Goal: Task Accomplishment & Management: Complete application form

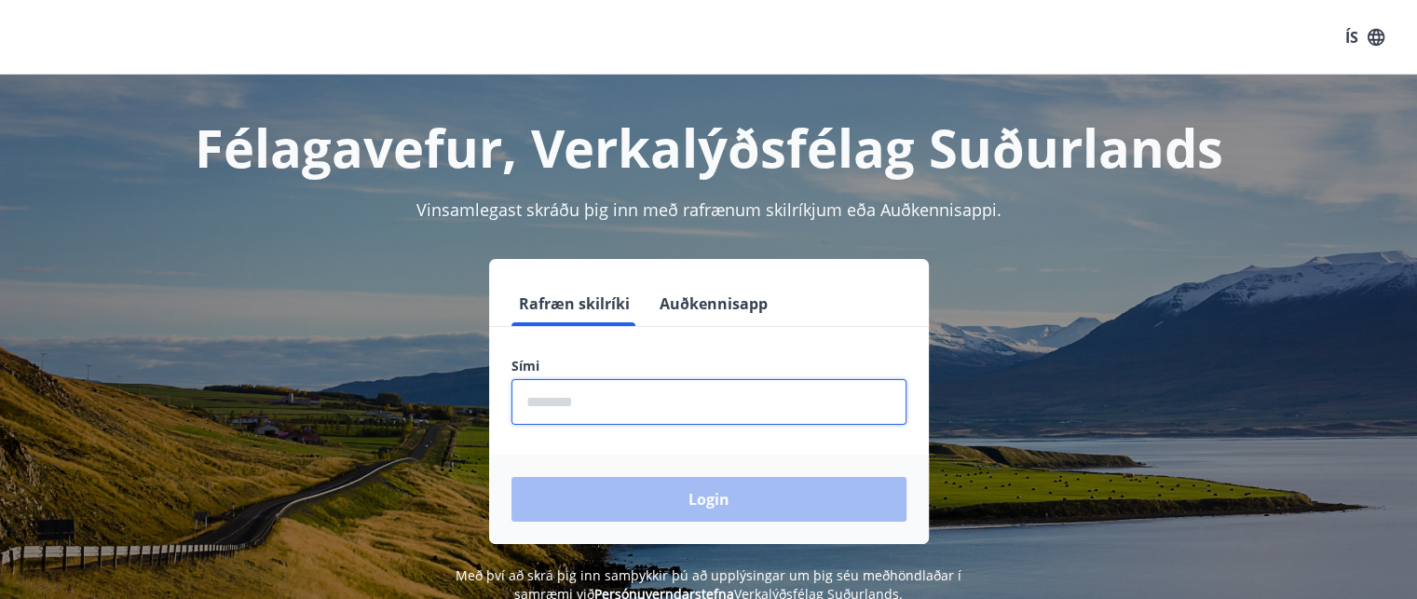
click at [646, 410] on input "phone" at bounding box center [708, 402] width 395 height 46
type input "********"
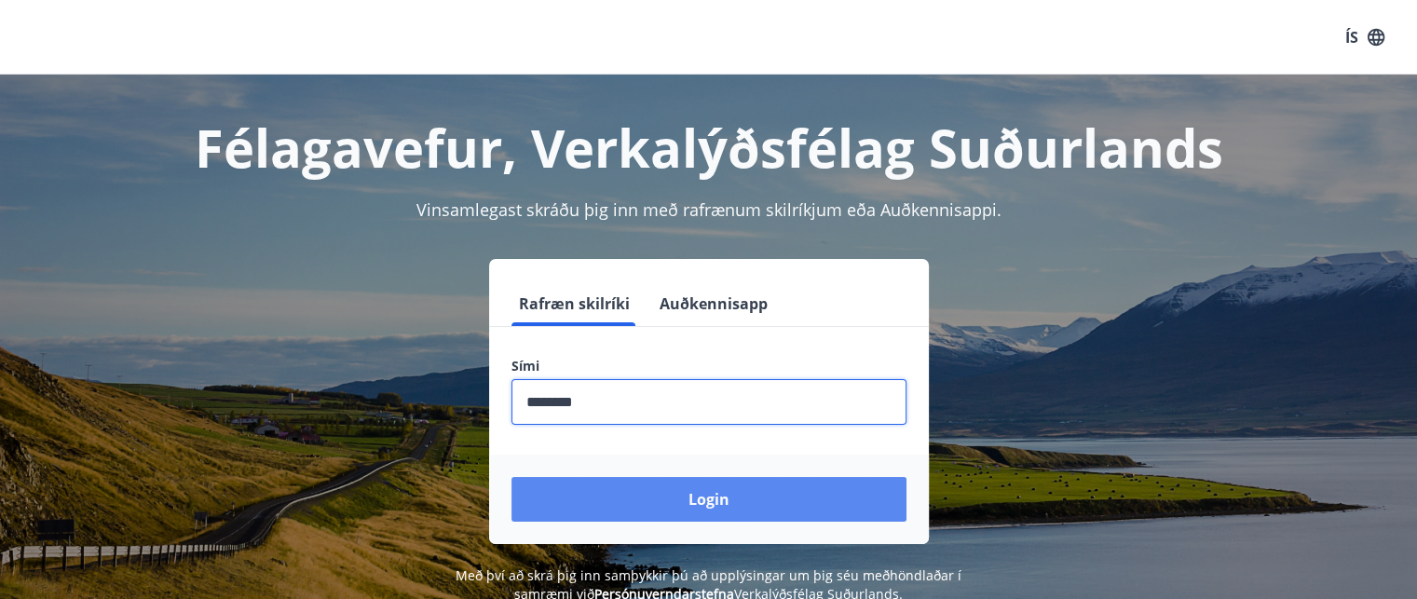
click at [648, 509] on button "Login" at bounding box center [708, 499] width 395 height 45
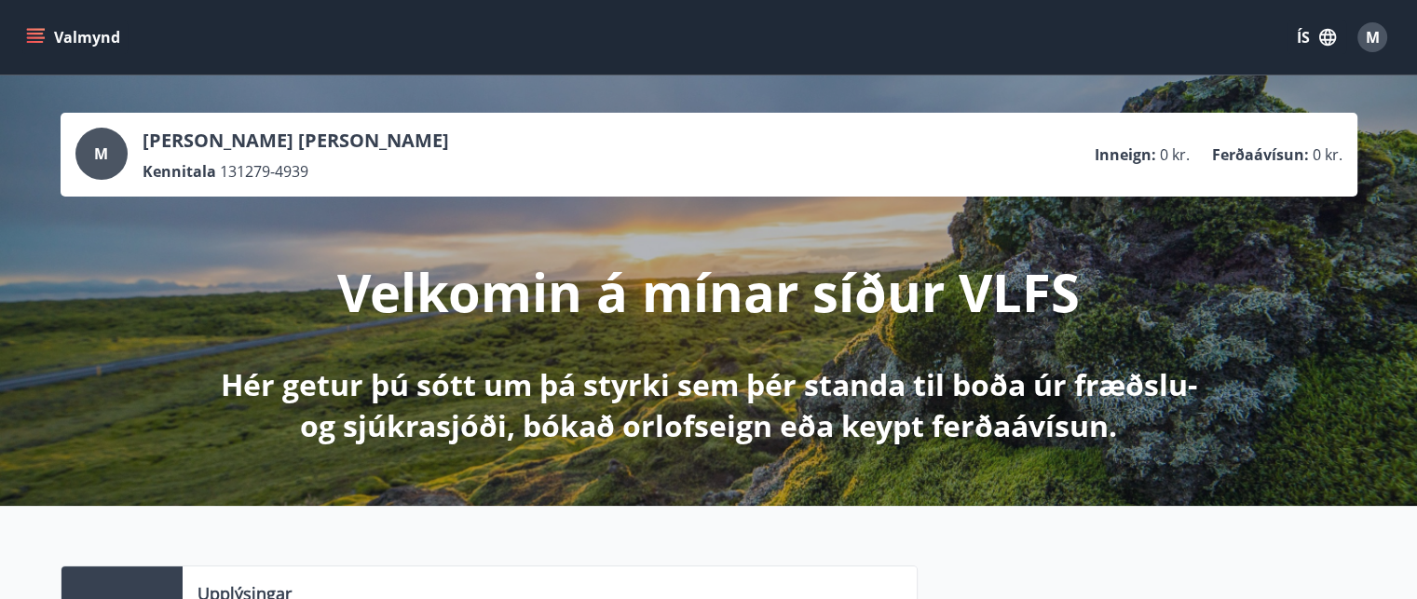
click at [37, 37] on icon "menu" at bounding box center [37, 37] width 20 height 2
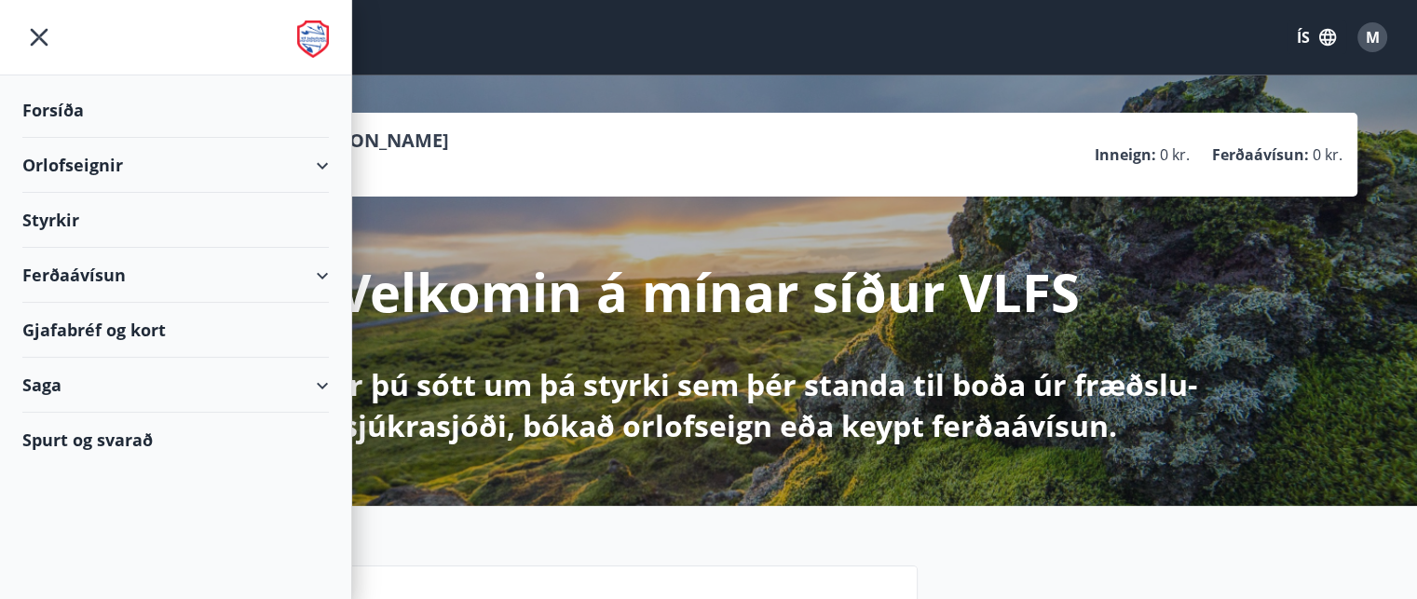
drag, startPoint x: 1283, startPoint y: 275, endPoint x: 1317, endPoint y: 170, distance: 109.9
click at [1290, 260] on div "M [PERSON_NAME] [PERSON_NAME] Kennitala 131279-4939 Inneign : 0 kr. Ferðaávísun…" at bounding box center [708, 290] width 1417 height 430
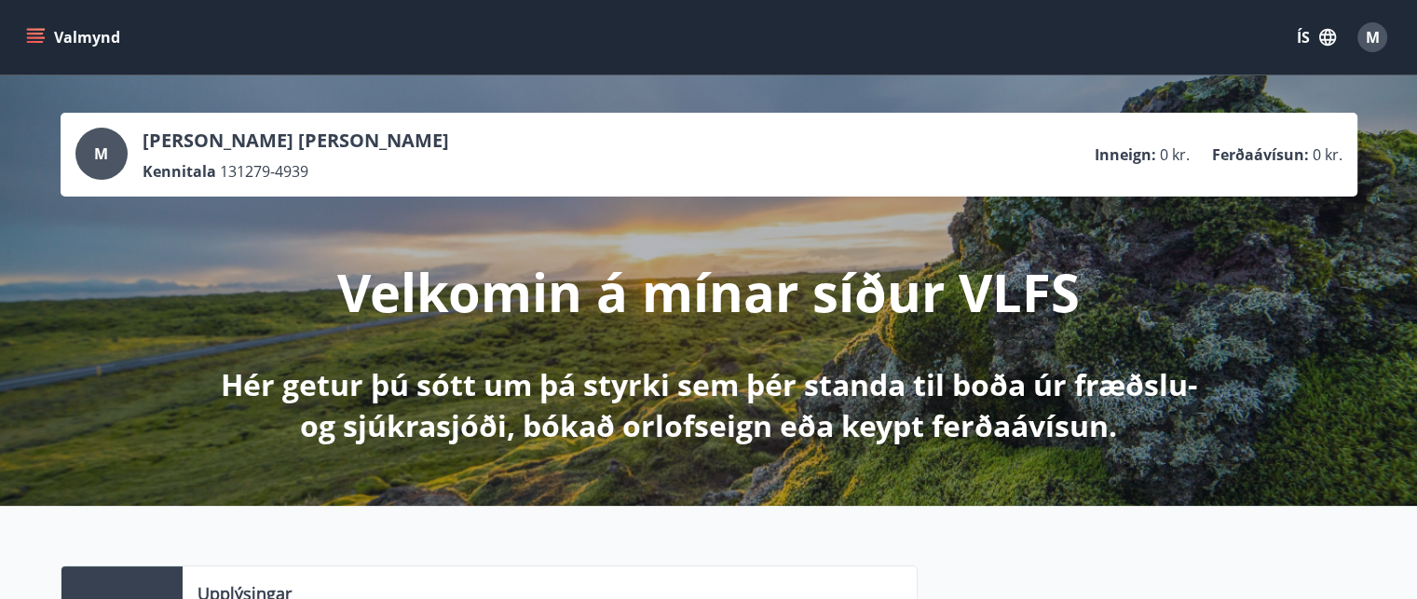
click at [1302, 30] on button "ÍS" at bounding box center [1316, 37] width 60 height 34
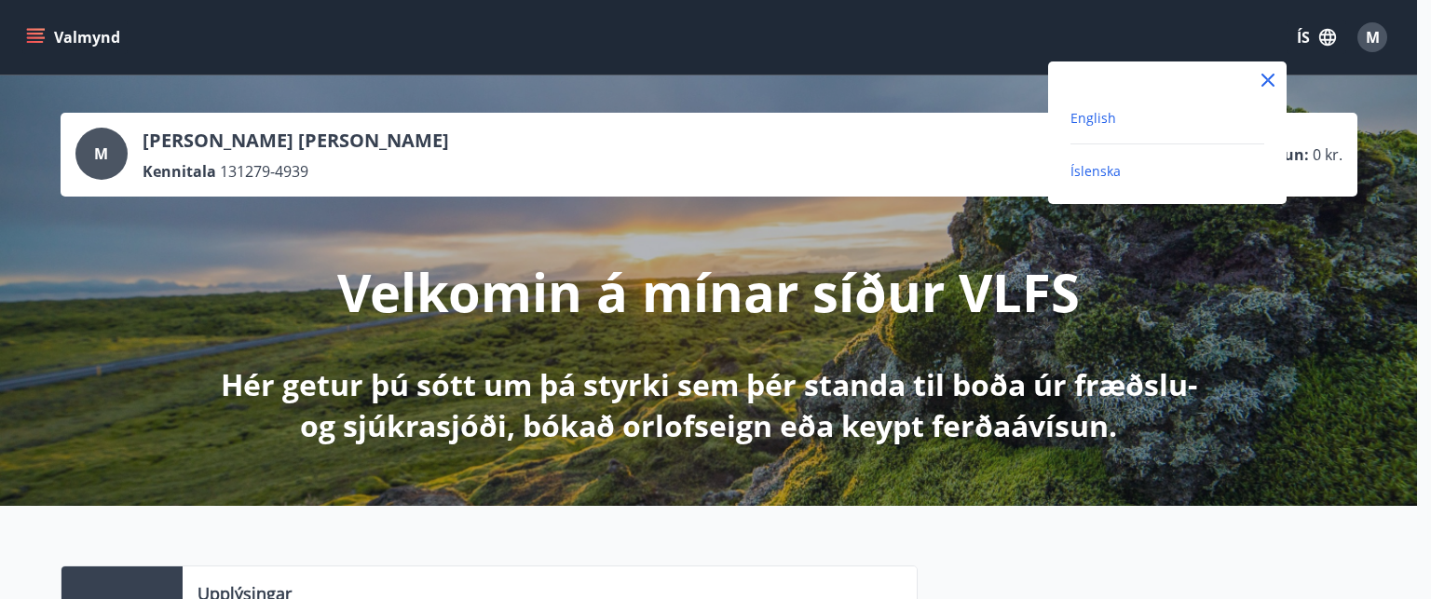
click at [1096, 115] on span "English" at bounding box center [1093, 118] width 46 height 18
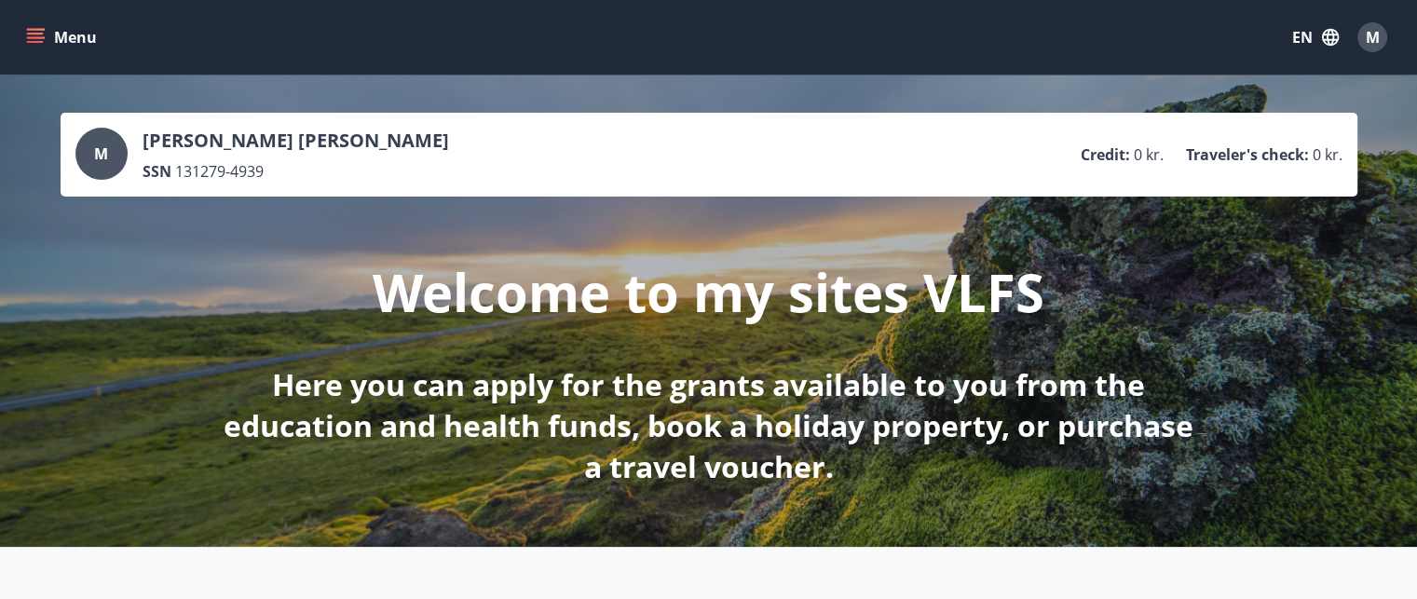
click at [34, 35] on icon "menu" at bounding box center [35, 37] width 19 height 19
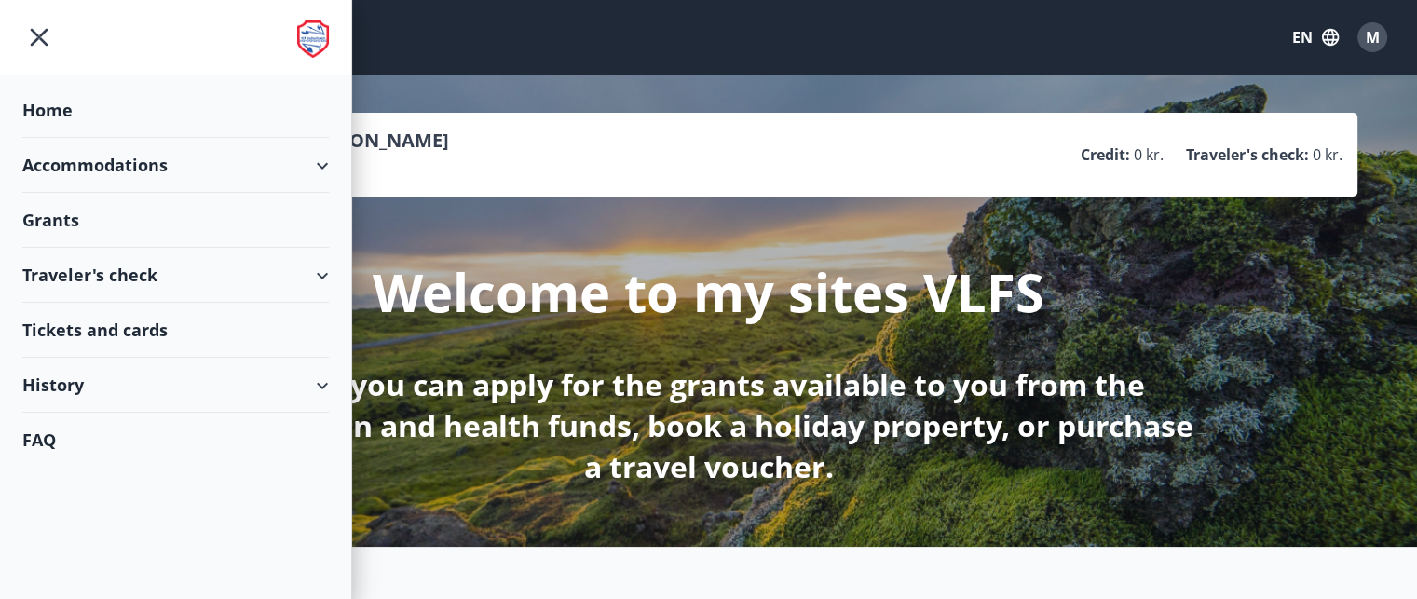
click at [73, 214] on div "Grants" at bounding box center [175, 220] width 306 height 55
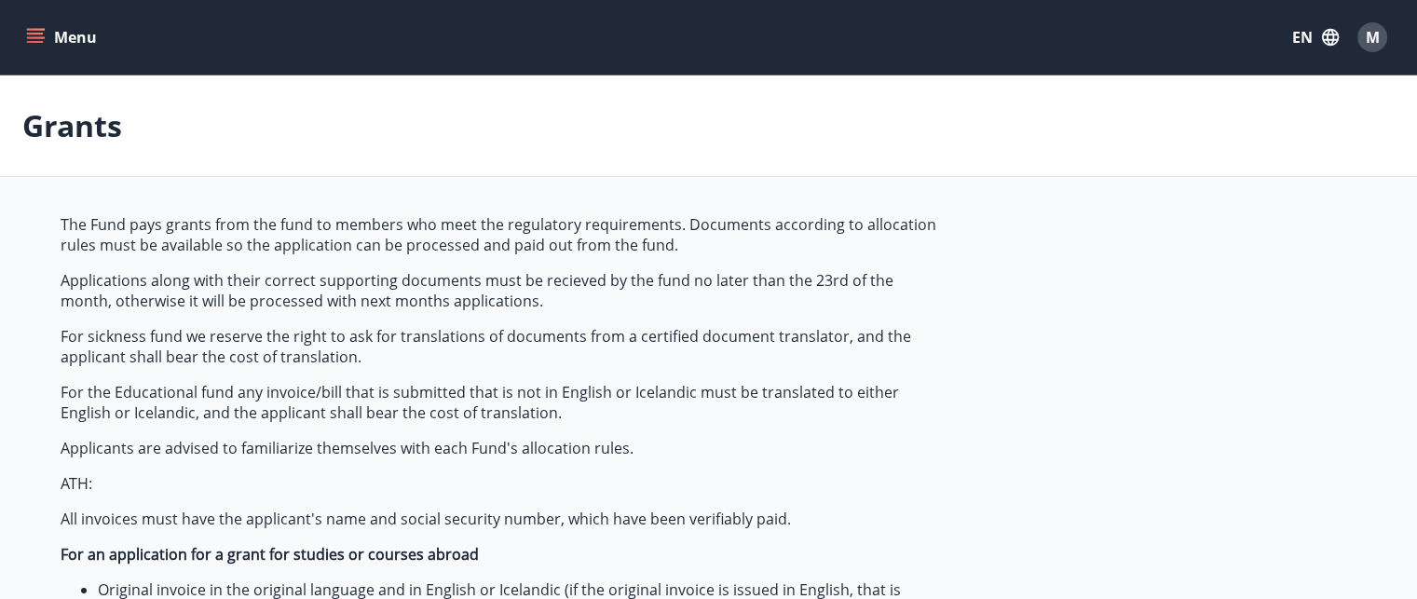
type input "***"
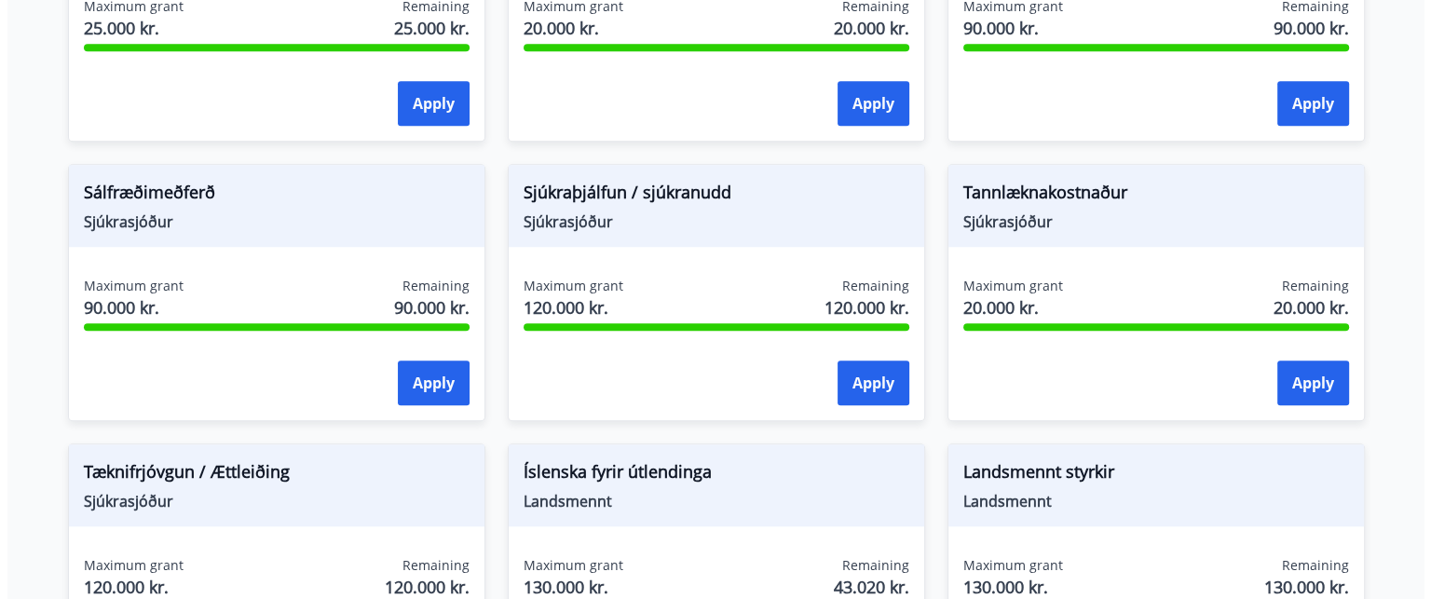
scroll to position [1861, 0]
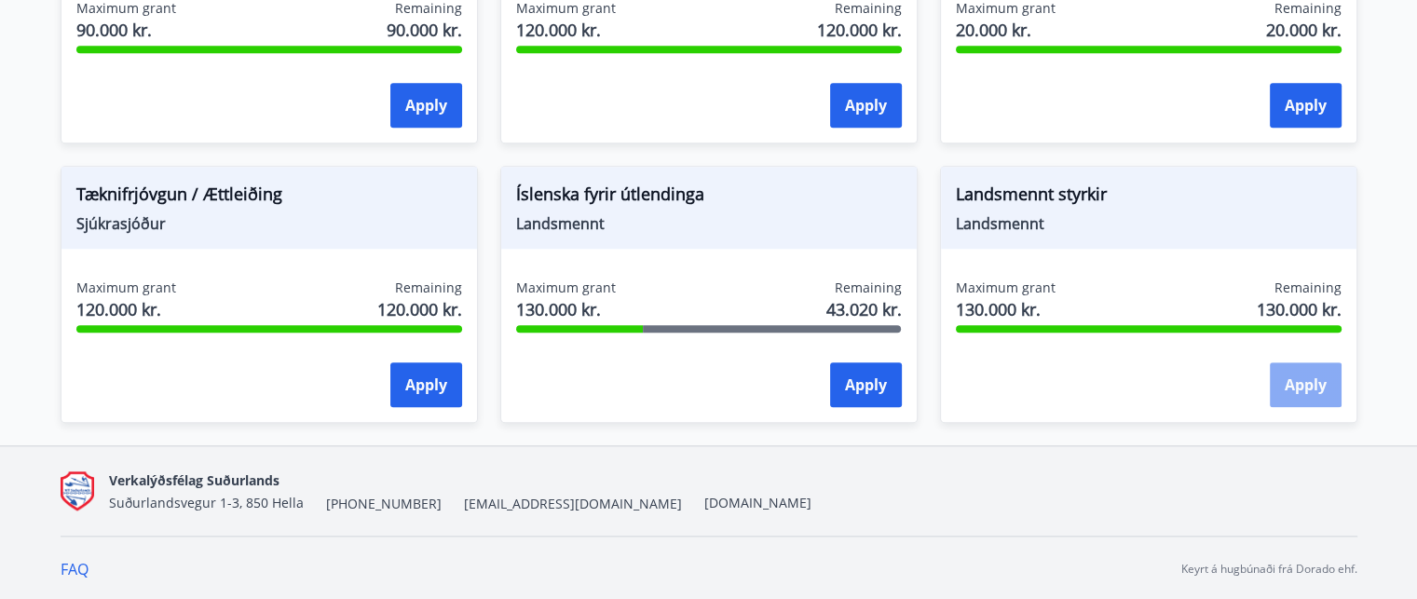
click at [1297, 383] on button "Apply" at bounding box center [1306, 384] width 72 height 45
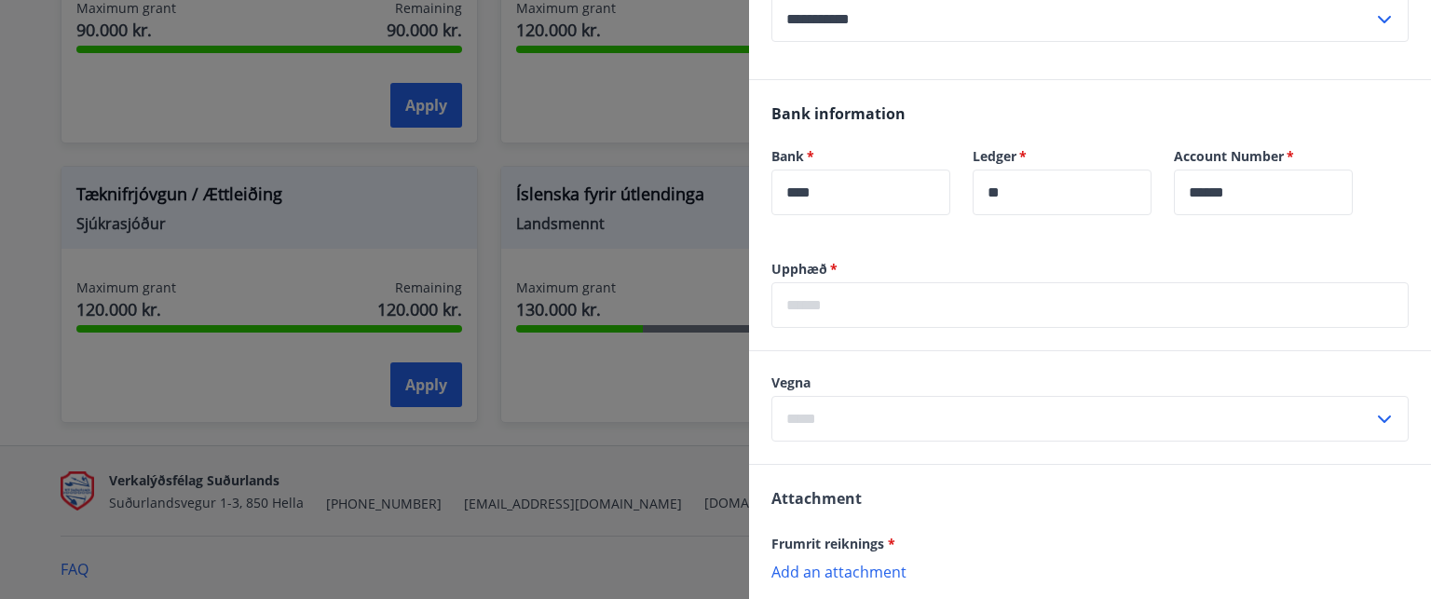
scroll to position [323, 0]
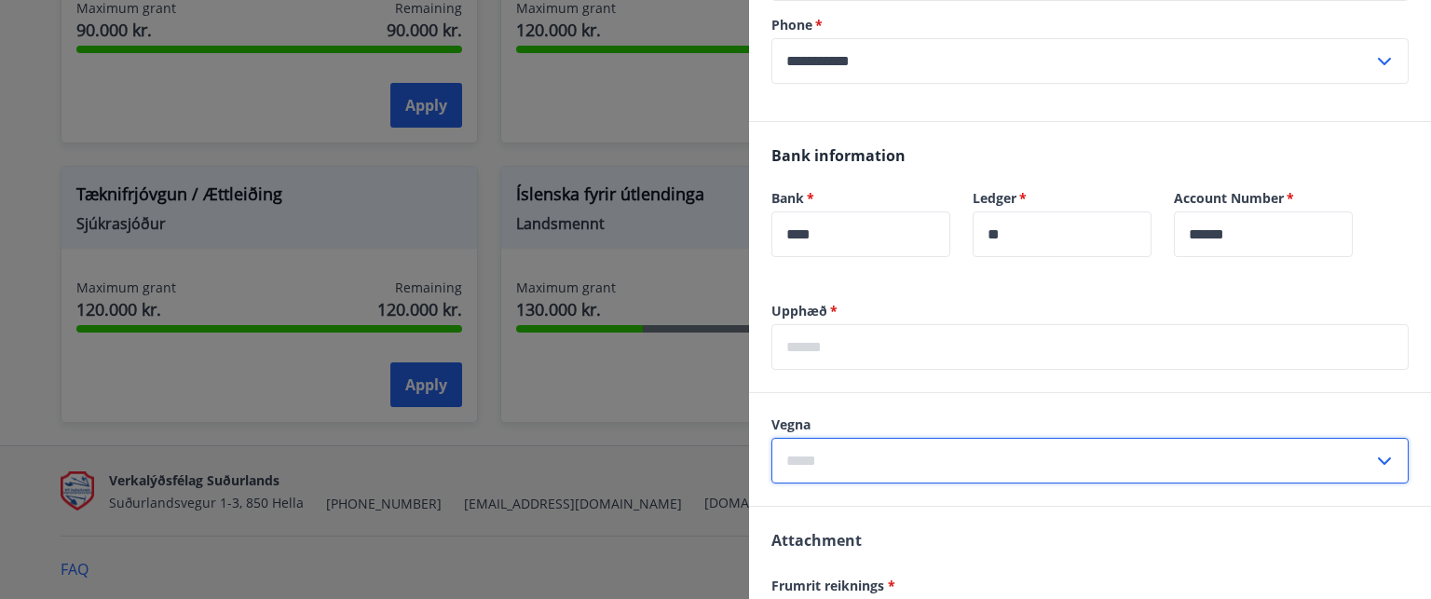
drag, startPoint x: 1080, startPoint y: 476, endPoint x: 1223, endPoint y: 381, distance: 172.1
click at [1223, 381] on div "Upphæð   * ​ Vegna ​ Attachment Frumrit reiknings * Add an attachment {error_at…" at bounding box center [1090, 590] width 682 height 577
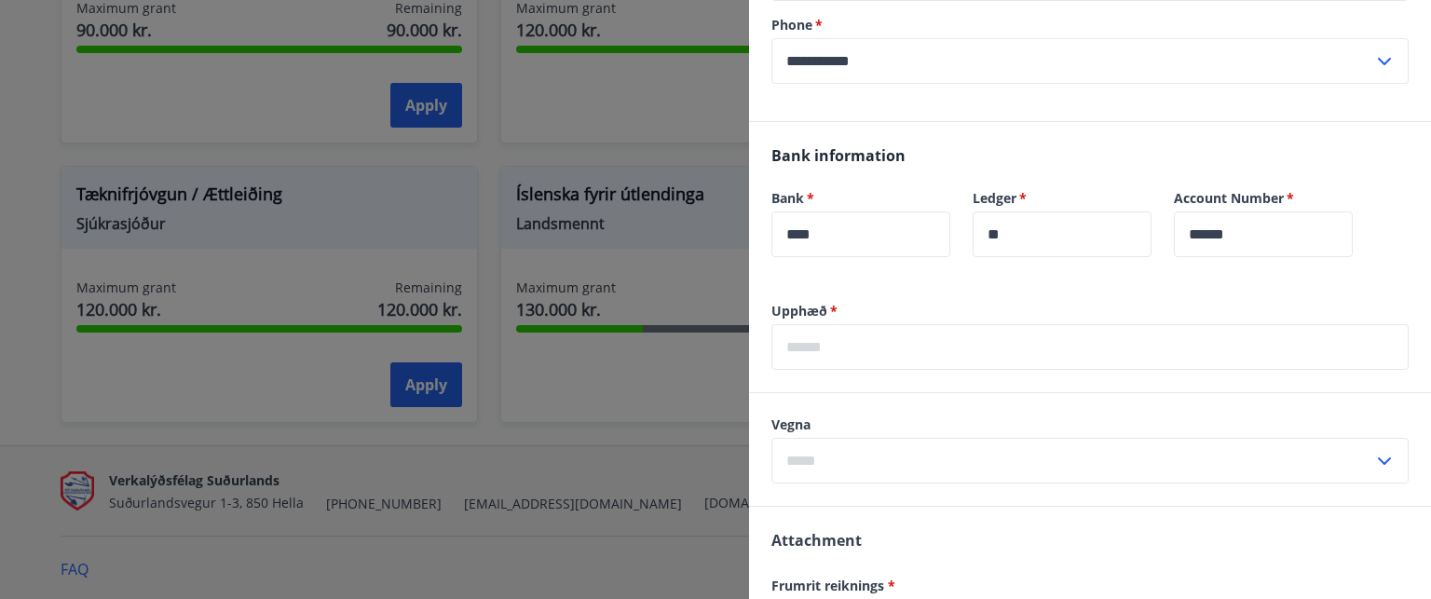
click at [1373, 457] on icon at bounding box center [1384, 461] width 22 height 22
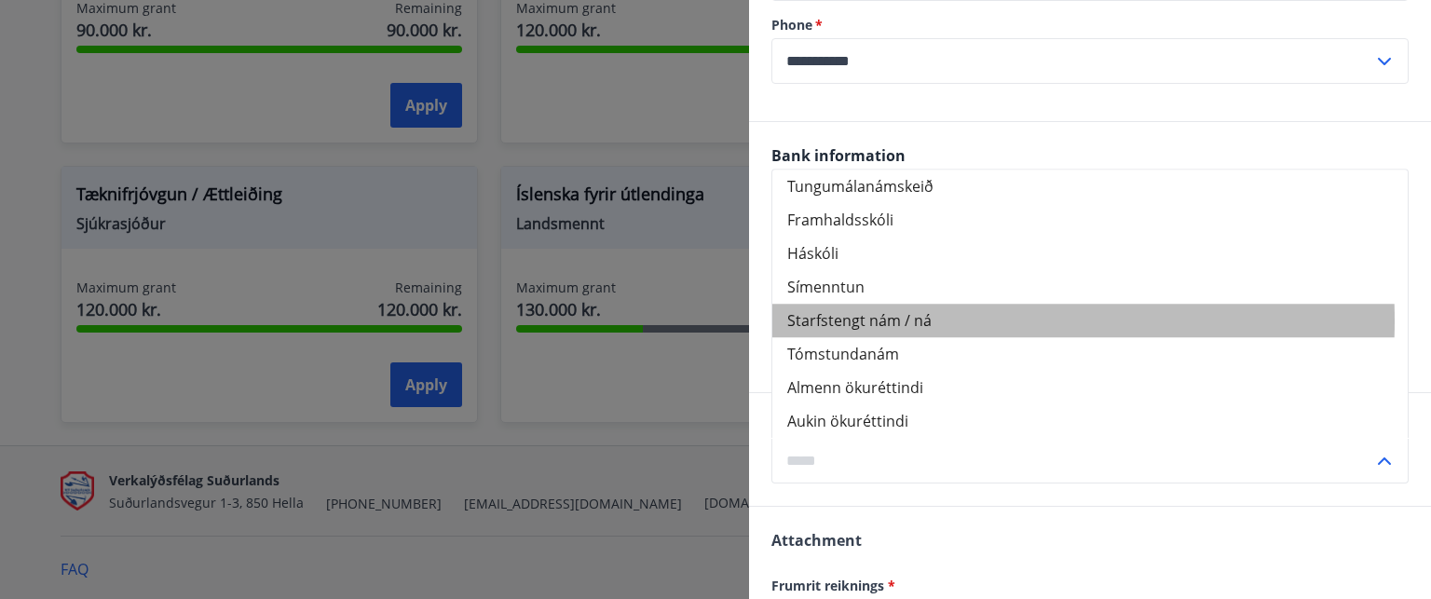
click at [849, 319] on li "Starfstengt nám / ná" at bounding box center [1089, 321] width 635 height 34
type input "**********"
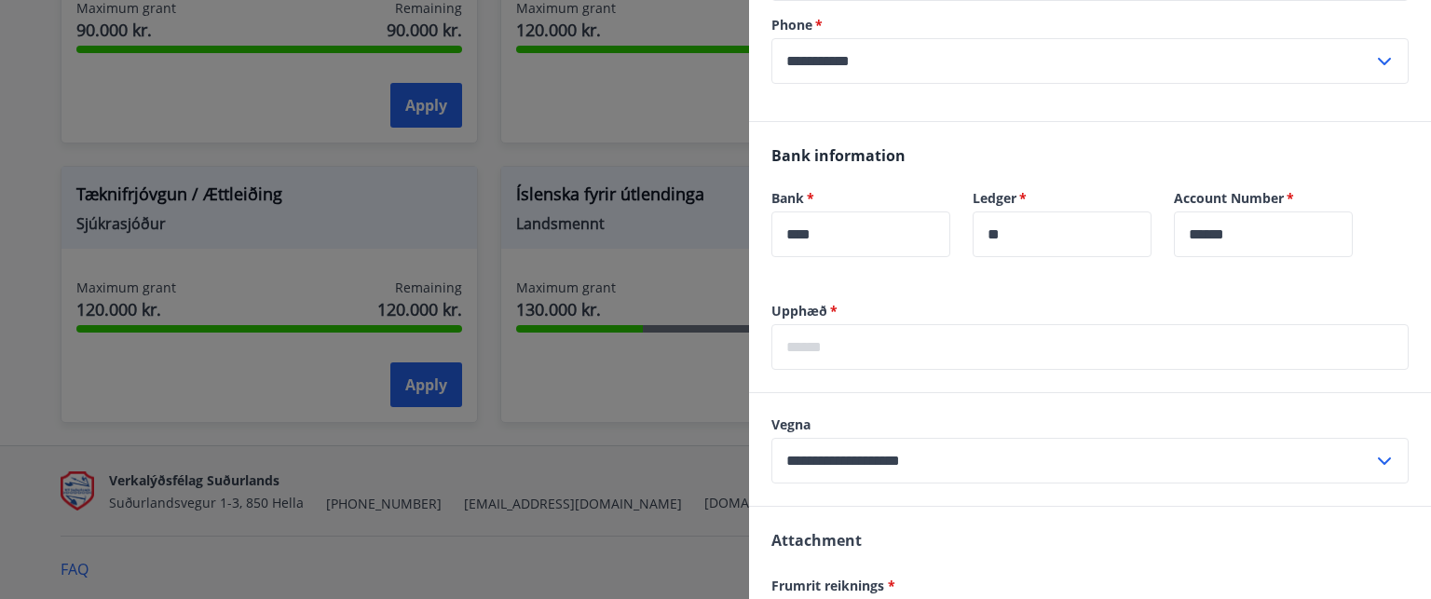
click at [989, 334] on input "text" at bounding box center [1089, 347] width 637 height 46
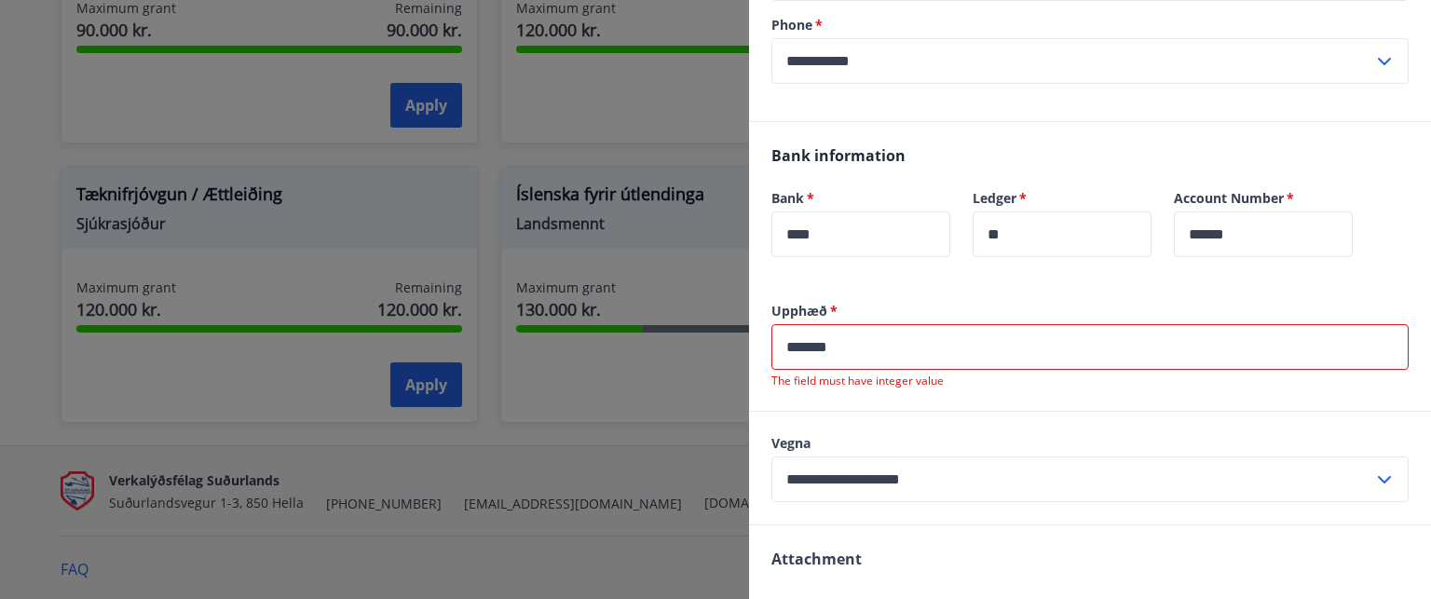
click at [859, 340] on input "*******" at bounding box center [1089, 347] width 637 height 46
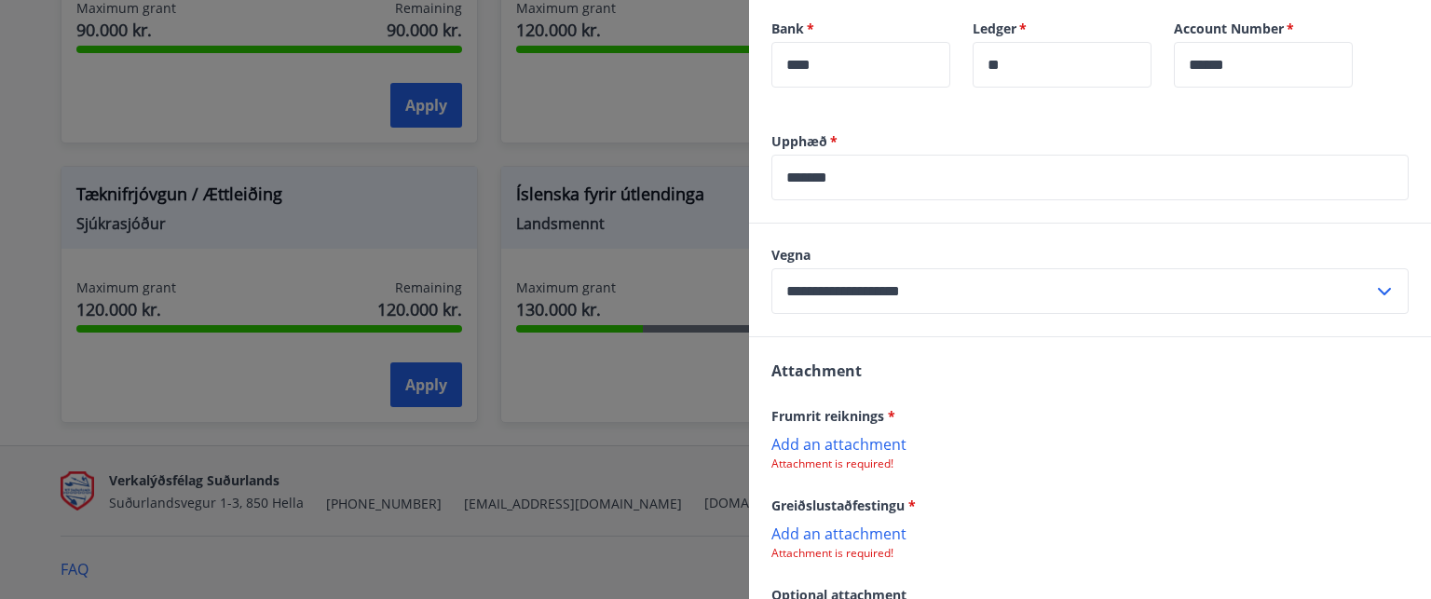
scroll to position [491, 0]
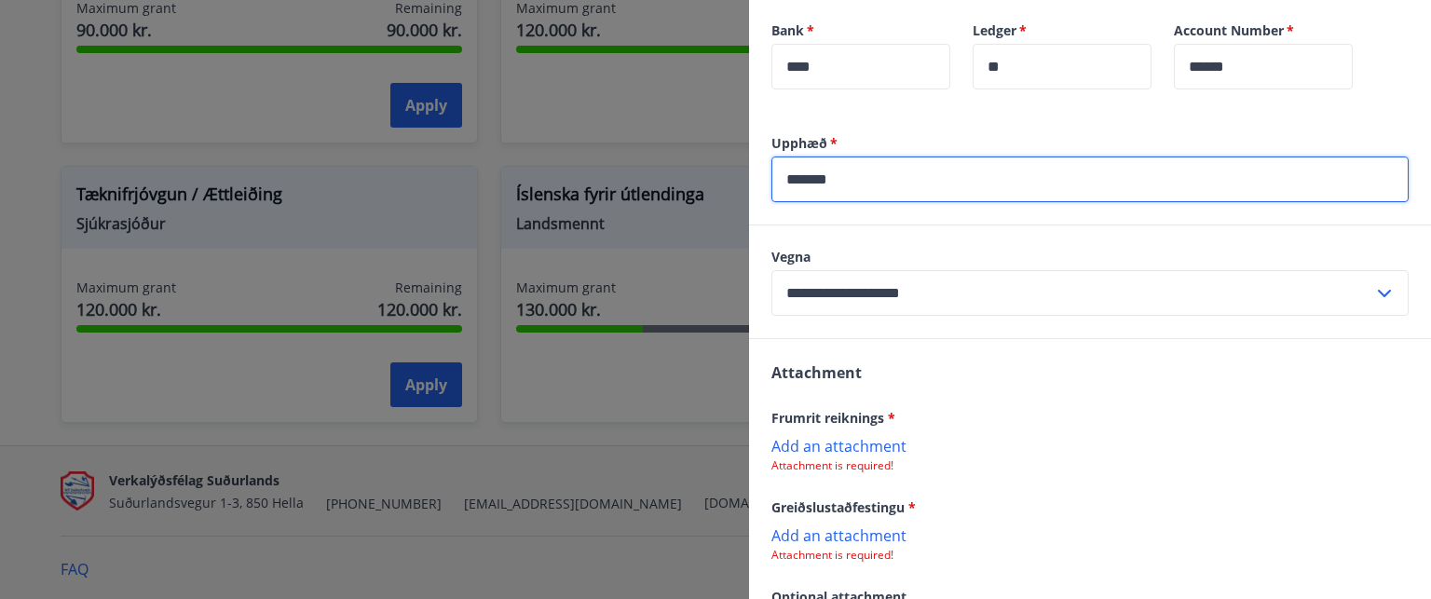
click at [859, 174] on input "*******" at bounding box center [1089, 179] width 637 height 46
type input "*"
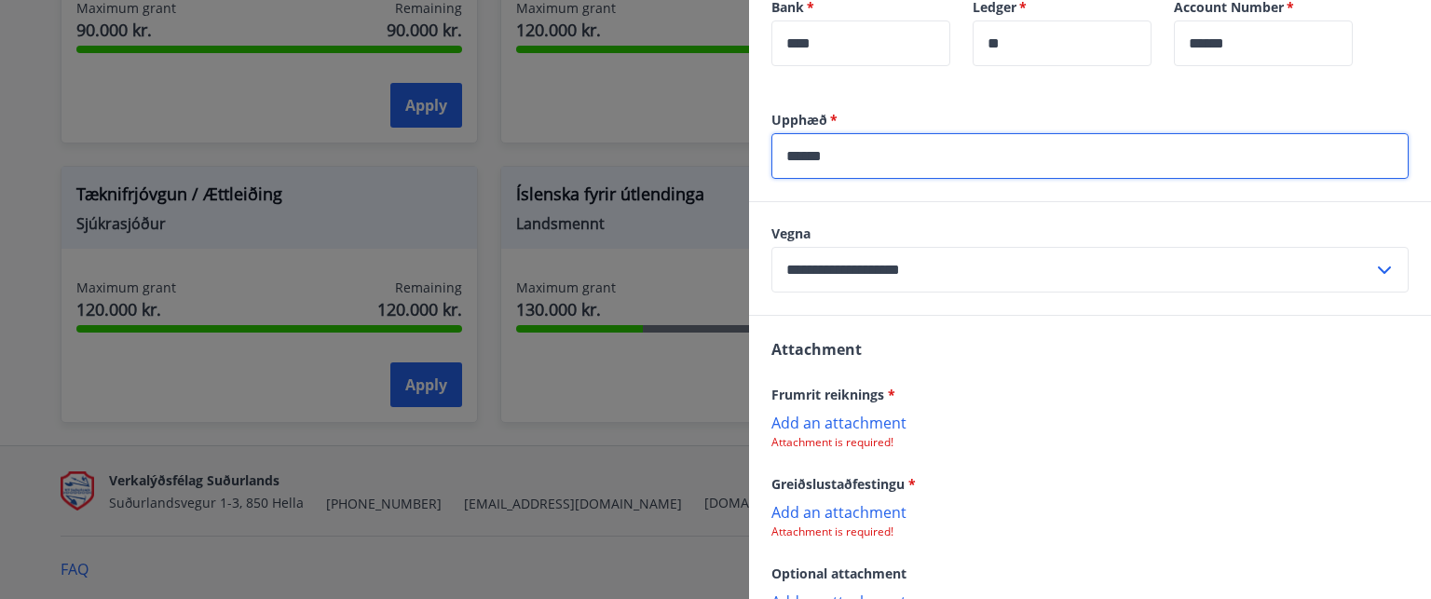
scroll to position [640, 0]
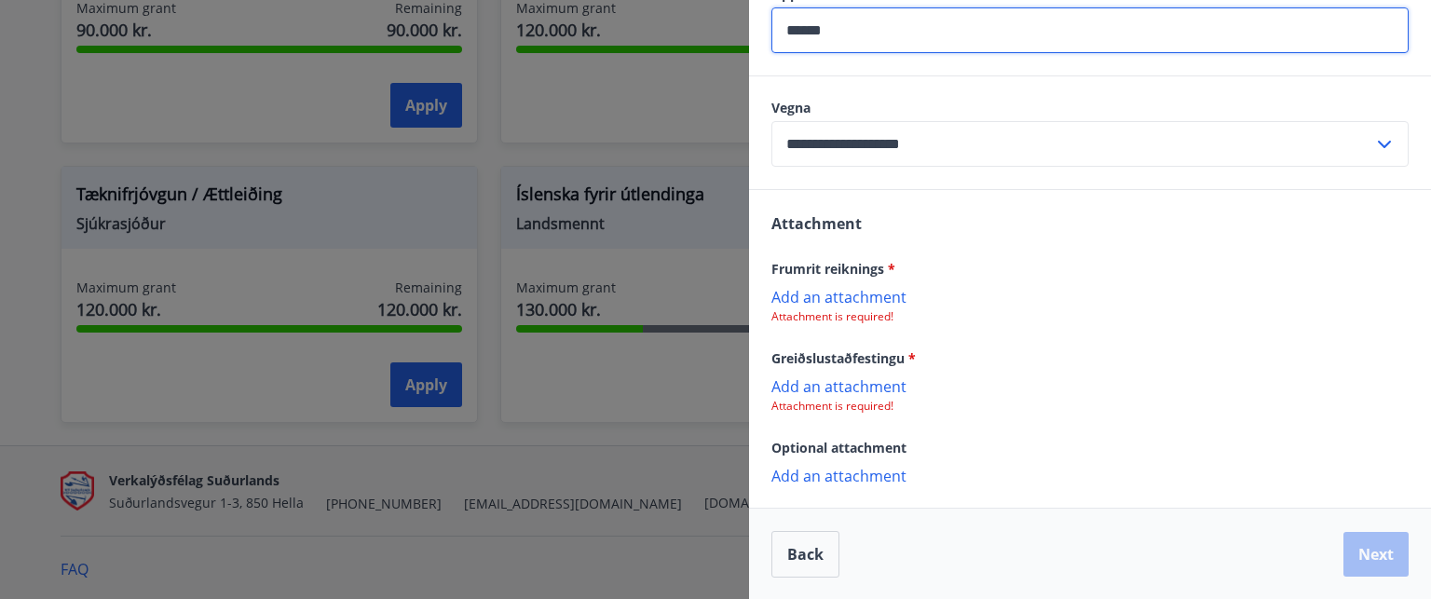
type input "******"
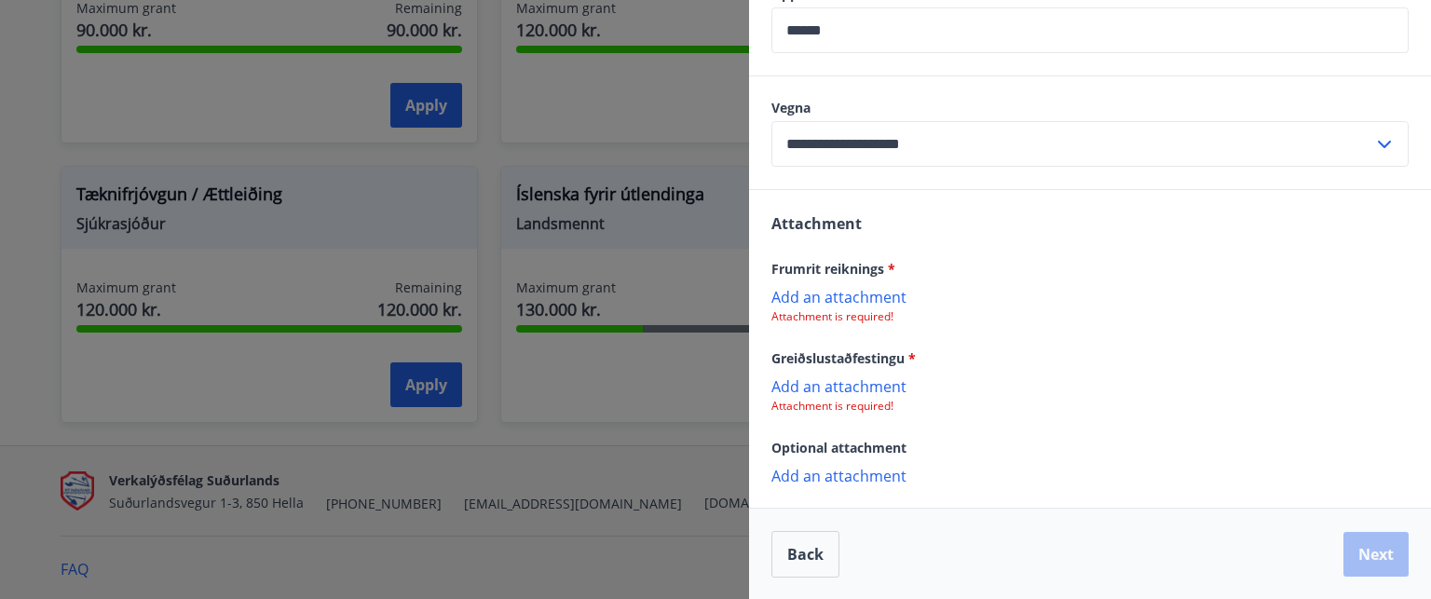
click at [835, 296] on p "Add an attachment" at bounding box center [1089, 296] width 637 height 19
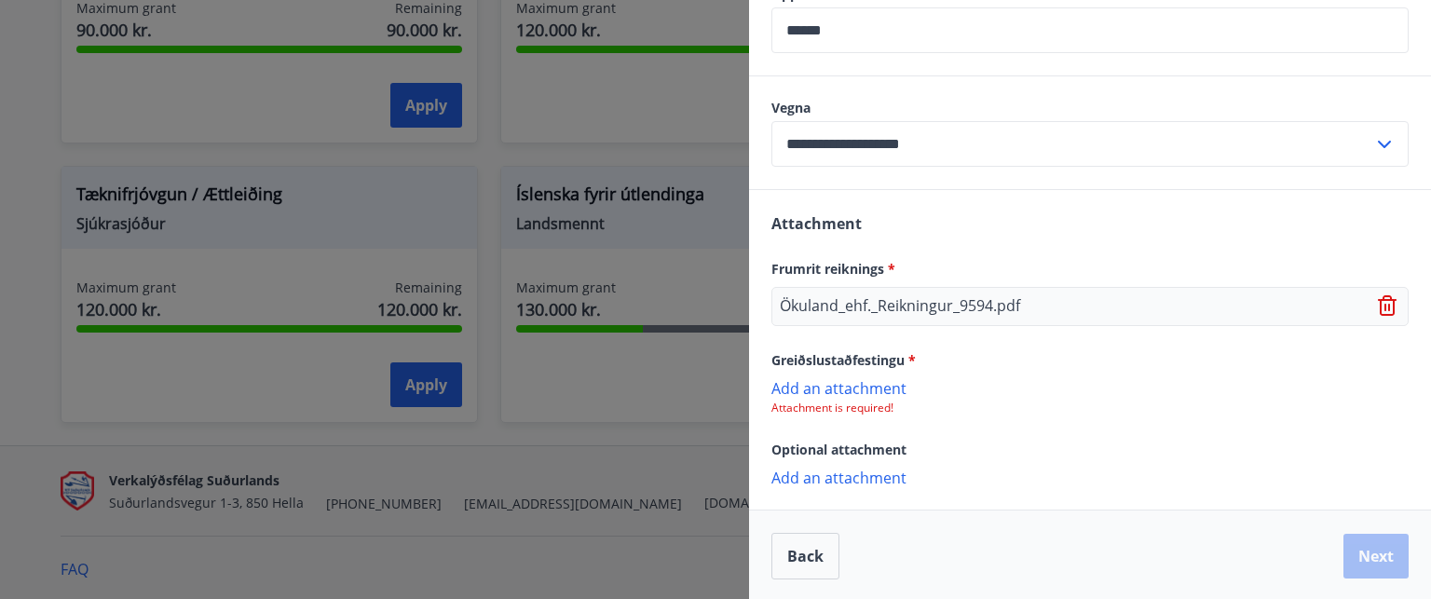
click at [849, 385] on p "Add an attachment" at bounding box center [1089, 387] width 637 height 19
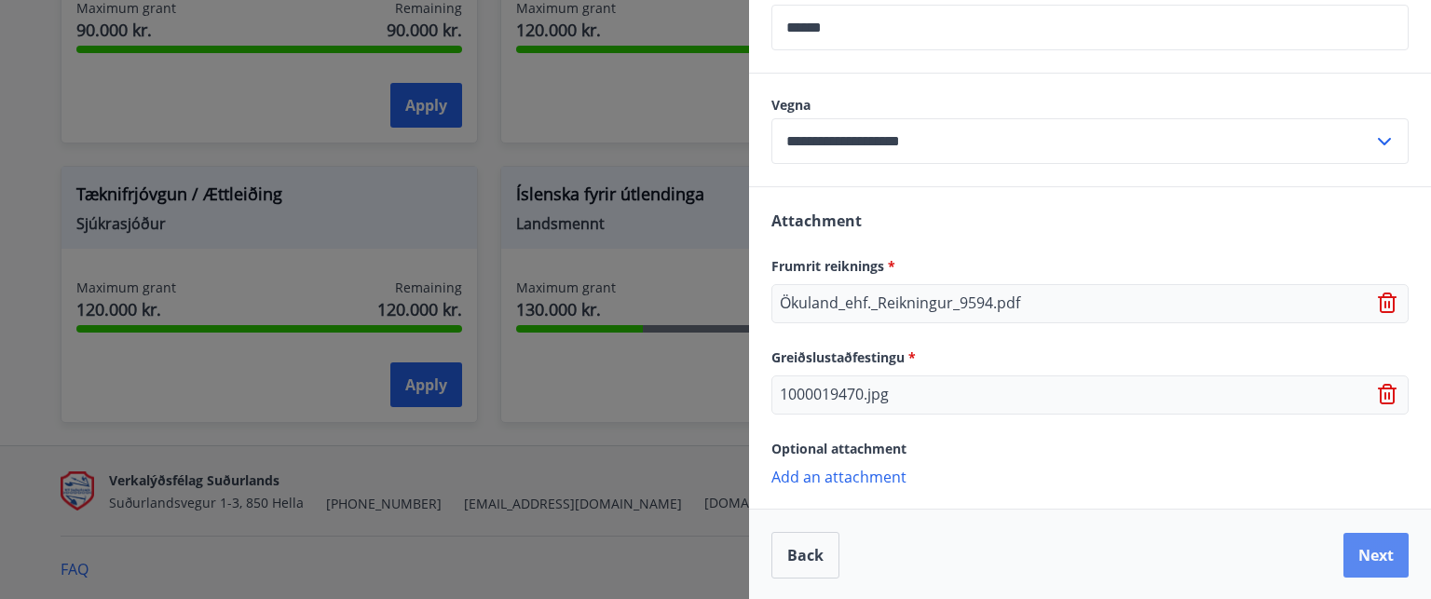
click at [1343, 551] on button "Next" at bounding box center [1375, 555] width 65 height 45
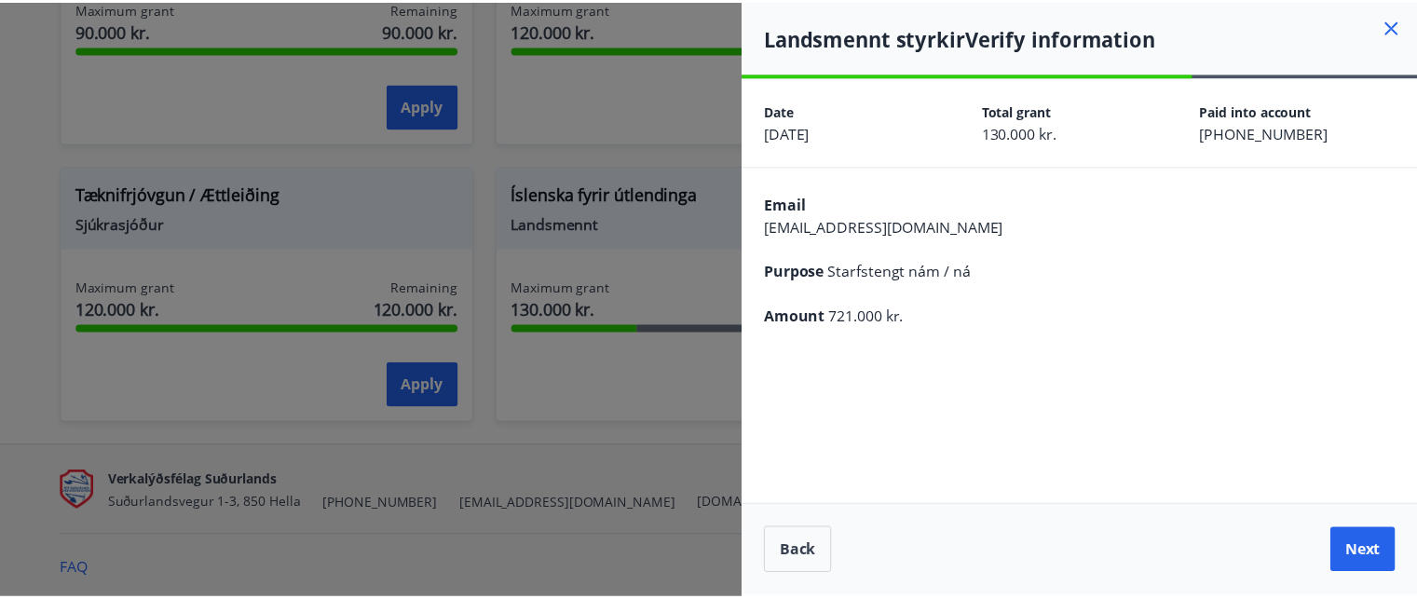
scroll to position [0, 0]
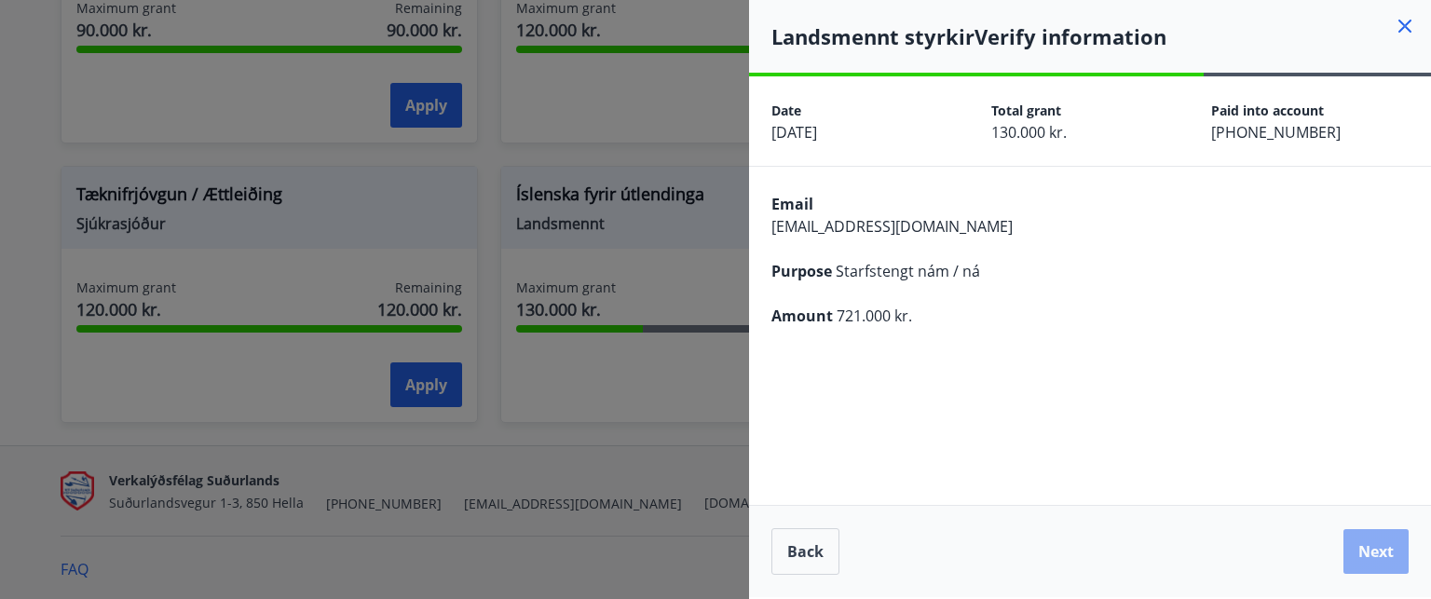
click at [1382, 551] on button "Next" at bounding box center [1375, 551] width 65 height 45
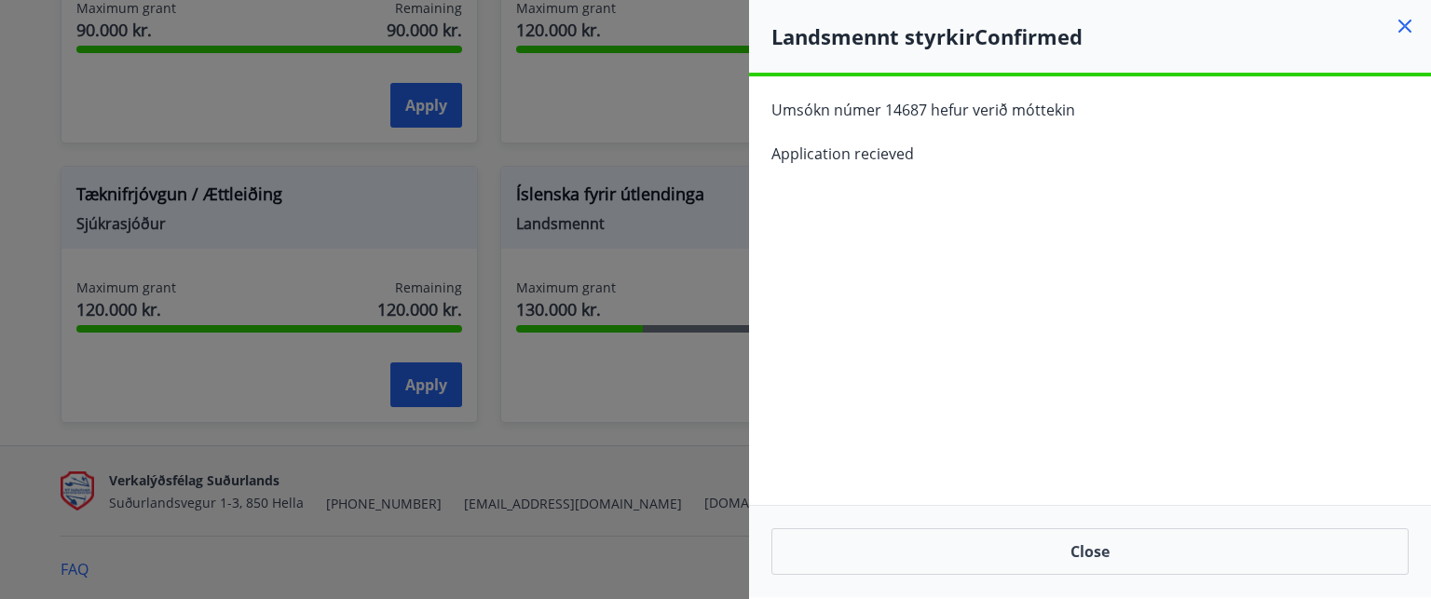
click at [1401, 22] on icon at bounding box center [1404, 26] width 13 height 13
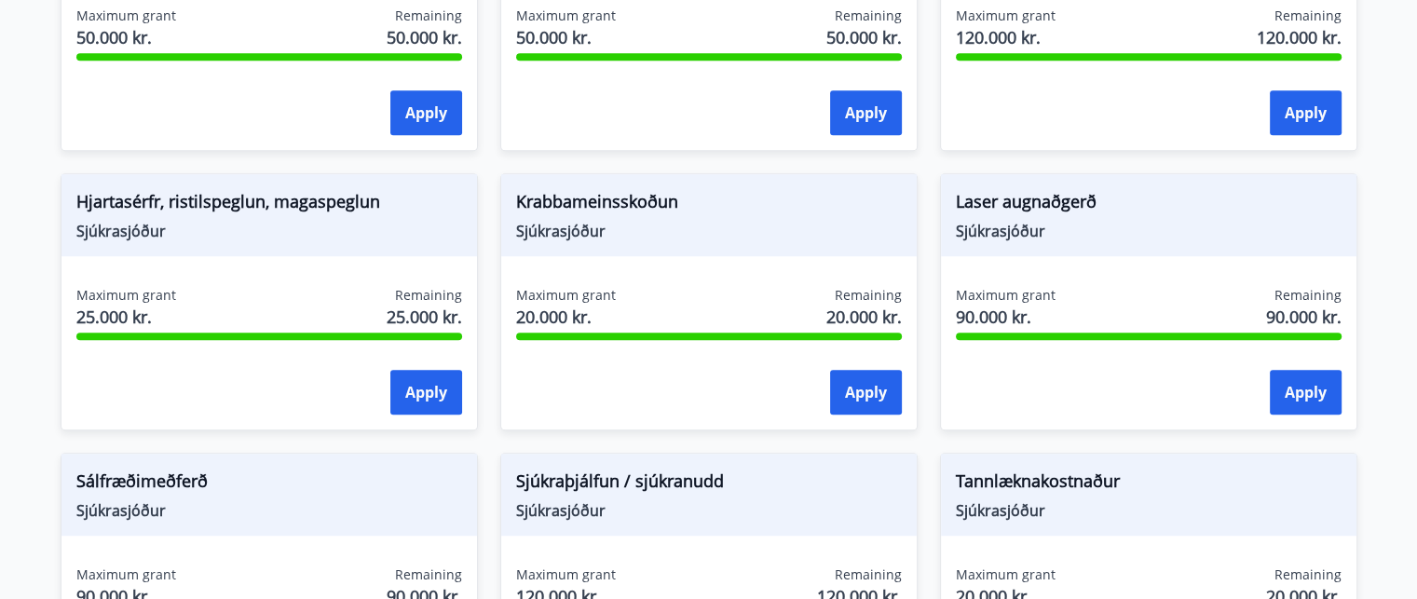
scroll to position [1302, 0]
